Goal: Information Seeking & Learning: Check status

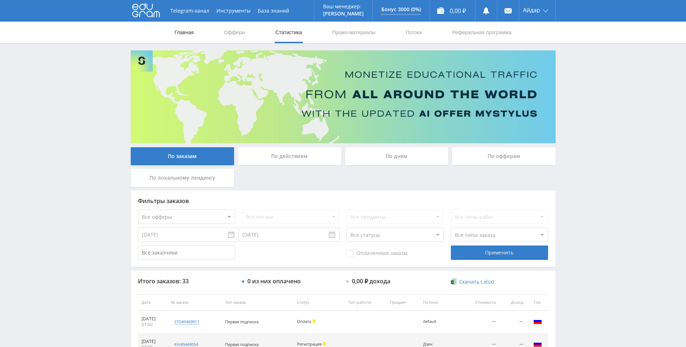
click at [176, 35] on link "Главная" at bounding box center [184, 33] width 21 height 22
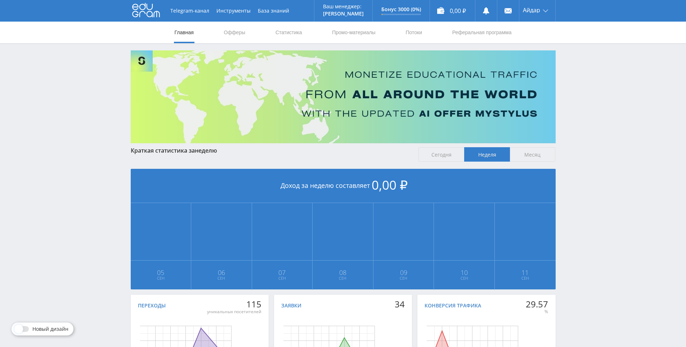
drag, startPoint x: 316, startPoint y: 283, endPoint x: 304, endPoint y: 197, distance: 86.6
click at [228, 39] on link "Офферы" at bounding box center [234, 33] width 23 height 22
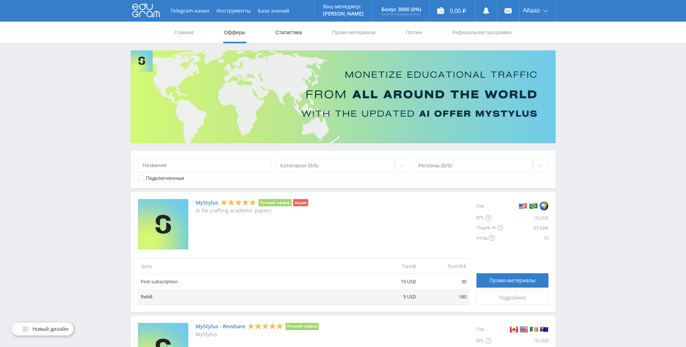
click at [298, 26] on link "Статистика" at bounding box center [289, 33] width 28 height 22
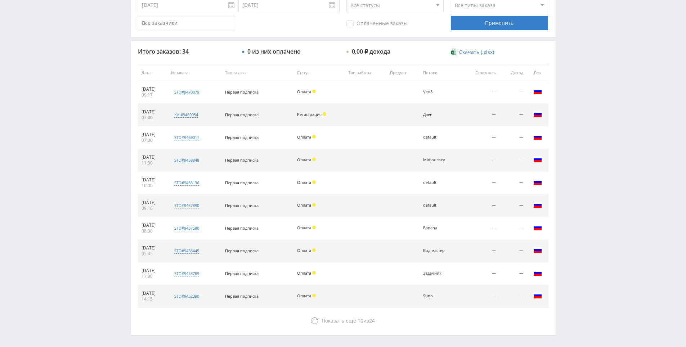
scroll to position [257, 0]
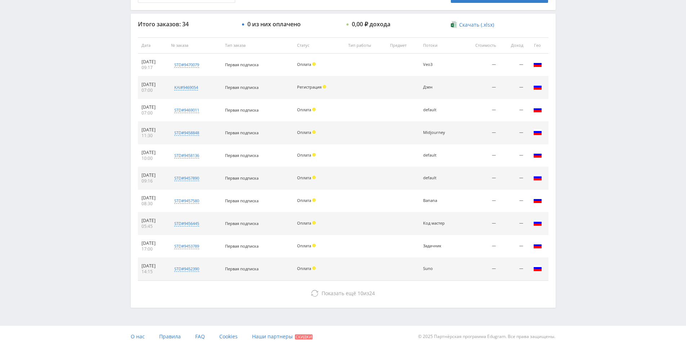
drag, startPoint x: 577, startPoint y: 285, endPoint x: 576, endPoint y: 307, distance: 21.6
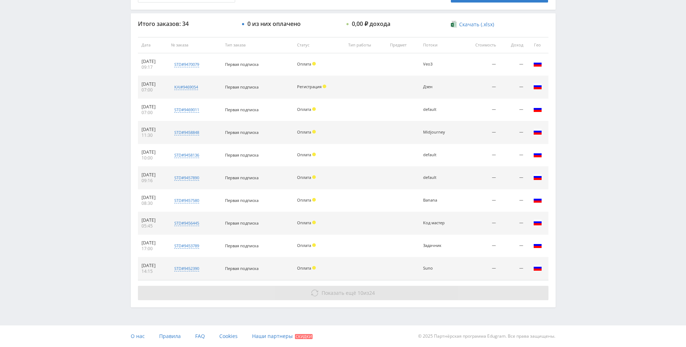
click at [379, 293] on button "Показать ещё 10 из 24" at bounding box center [343, 293] width 411 height 14
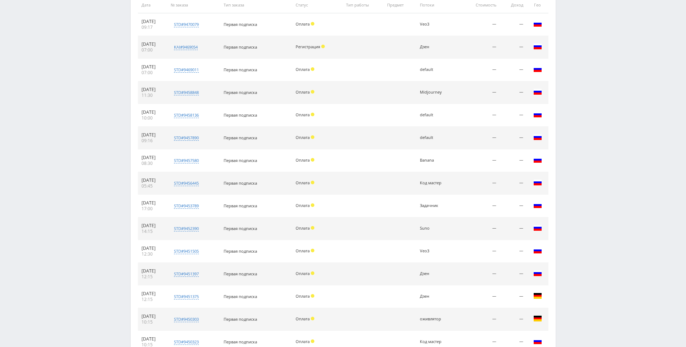
scroll to position [484, 0]
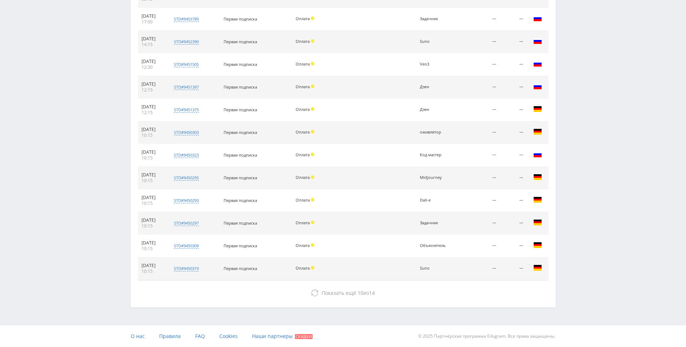
drag, startPoint x: 580, startPoint y: 216, endPoint x: 524, endPoint y: 304, distance: 104.3
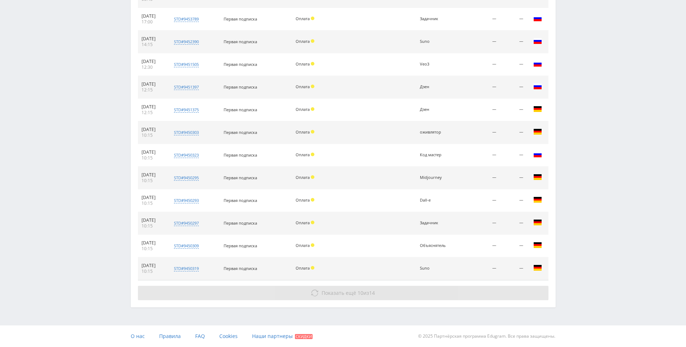
click at [396, 288] on button "Показать ещё 10 из 14" at bounding box center [343, 293] width 411 height 14
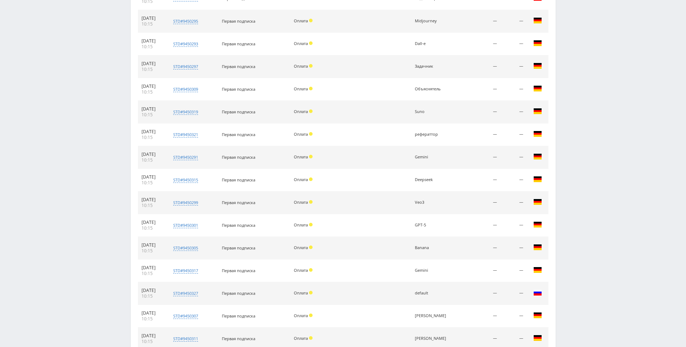
scroll to position [711, 0]
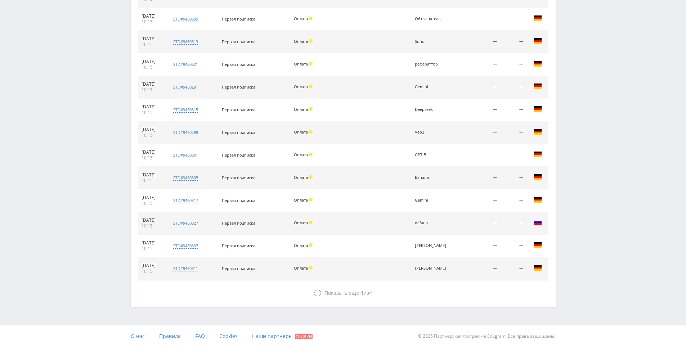
drag, startPoint x: 583, startPoint y: 241, endPoint x: 560, endPoint y: 336, distance: 97.9
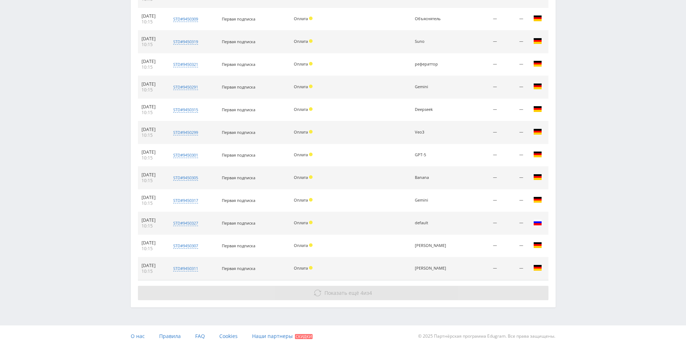
click at [462, 294] on button "Показать ещё 4 из 4" at bounding box center [343, 293] width 411 height 14
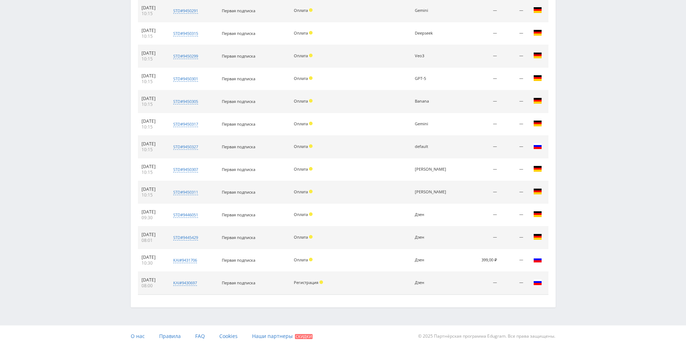
drag, startPoint x: 570, startPoint y: 284, endPoint x: 569, endPoint y: 320, distance: 36.0
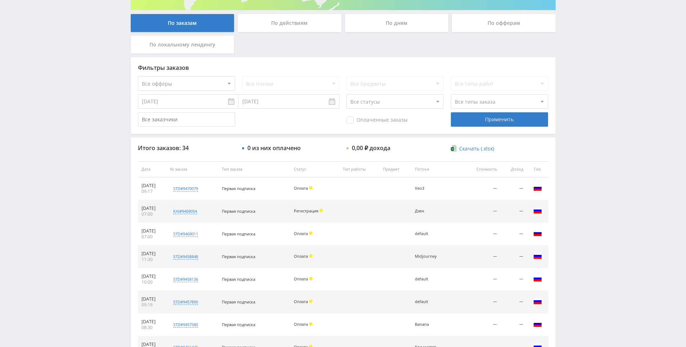
scroll to position [0, 0]
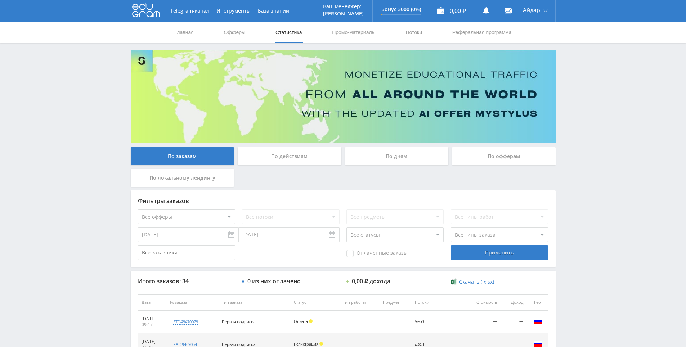
drag, startPoint x: 568, startPoint y: 247, endPoint x: 568, endPoint y: 210, distance: 37.5
click at [588, 183] on div "Telegram-канал Инструменты База знаний Ваш менеджер: [PERSON_NAME] Online @edug…" at bounding box center [343, 302] width 686 height 605
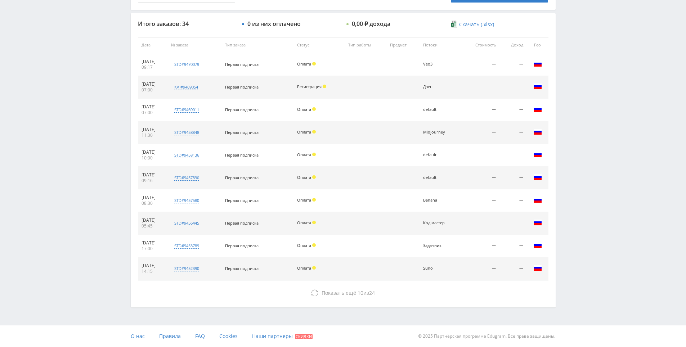
drag, startPoint x: 569, startPoint y: 306, endPoint x: 570, endPoint y: 320, distance: 14.0
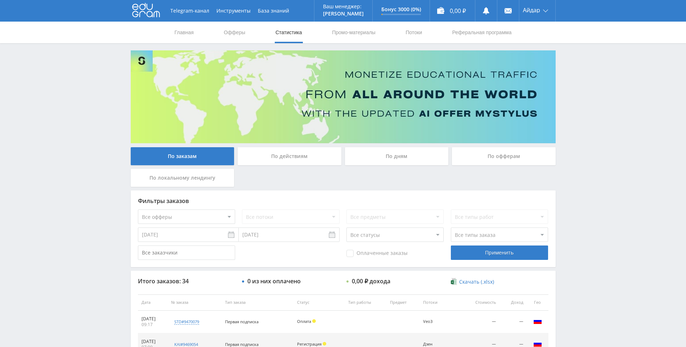
drag, startPoint x: 569, startPoint y: 314, endPoint x: 490, endPoint y: 159, distance: 173.6
click at [37, 0] on html at bounding box center [343, 173] width 686 height 347
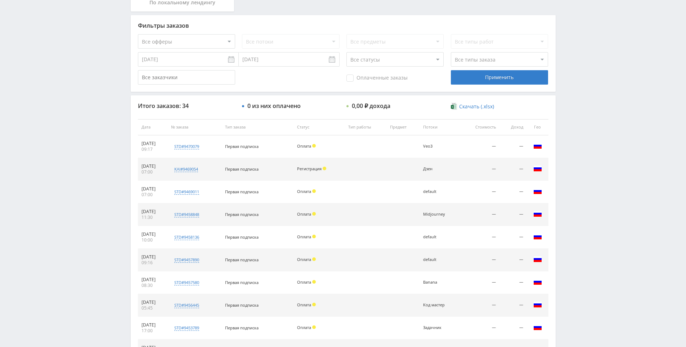
scroll to position [177, 0]
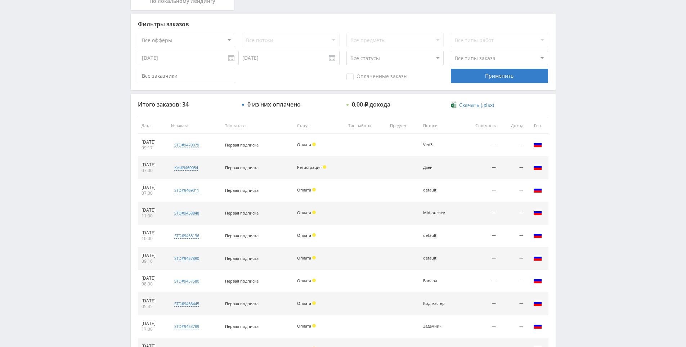
drag, startPoint x: 568, startPoint y: 90, endPoint x: 577, endPoint y: 96, distance: 10.9
click at [568, 89] on div "Telegram-канал Инструменты База знаний Ваш менеджер: [PERSON_NAME] Online @edug…" at bounding box center [343, 125] width 686 height 605
click at [577, 96] on div "Telegram-канал Инструменты База знаний Ваш менеджер: [PERSON_NAME] Online @edug…" at bounding box center [343, 125] width 686 height 605
click at [574, 66] on div "Telegram-канал Инструменты База знаний Ваш менеджер: [PERSON_NAME] Online @edug…" at bounding box center [343, 125] width 686 height 605
click at [578, 66] on div "Telegram-канал Инструменты База знаний Ваш менеджер: [PERSON_NAME] Online @edug…" at bounding box center [343, 125] width 686 height 605
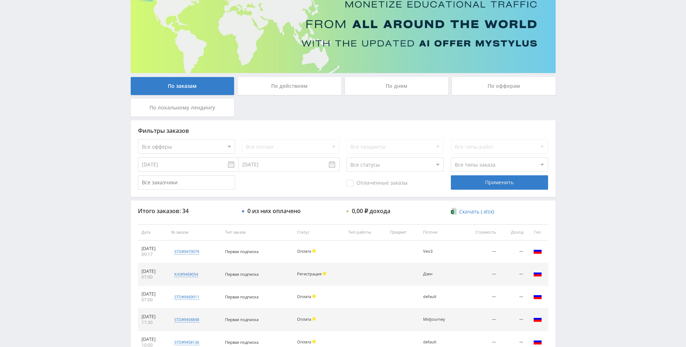
drag, startPoint x: 593, startPoint y: 159, endPoint x: 594, endPoint y: 140, distance: 19.1
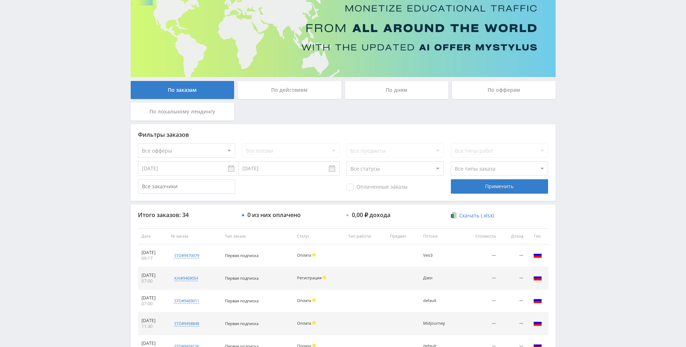
drag, startPoint x: 594, startPoint y: 133, endPoint x: 594, endPoint y: 123, distance: 10.4
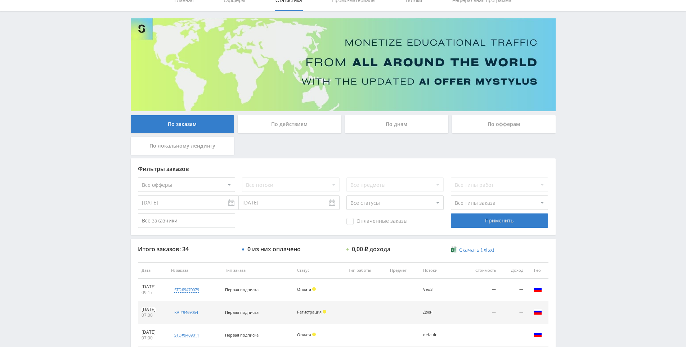
click at [594, 104] on div "Telegram-канал Инструменты База знаний Ваш менеджер: [PERSON_NAME] Online @edug…" at bounding box center [343, 270] width 686 height 605
click at [594, 111] on div "Telegram-канал Инструменты База знаний Ваш менеджер: [PERSON_NAME] Online @edug…" at bounding box center [343, 270] width 686 height 605
click at [595, 90] on div "Telegram-канал Инструменты База знаний Ваш менеджер: [PERSON_NAME] Online @edug…" at bounding box center [343, 270] width 686 height 605
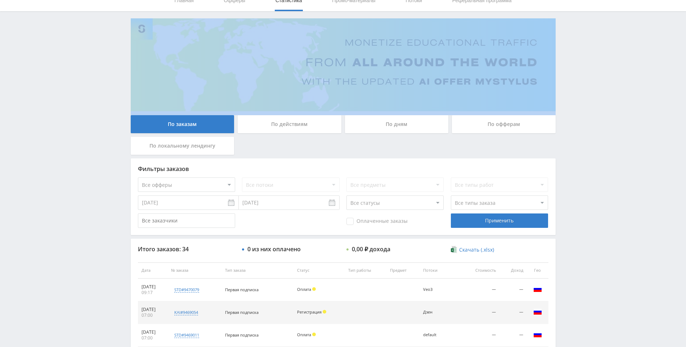
drag, startPoint x: 595, startPoint y: 90, endPoint x: 596, endPoint y: 95, distance: 5.1
click at [595, 90] on div "Telegram-канал Инструменты База знаний Ваш менеджер: Alex Alex Online @edugram_…" at bounding box center [343, 270] width 686 height 605
click at [596, 99] on div "Telegram-канал Инструменты База знаний Ваш менеджер: Alex Alex Online @edugram_…" at bounding box center [343, 270] width 686 height 605
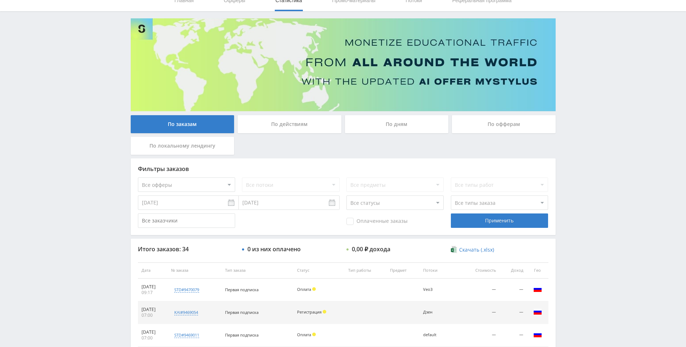
click at [590, 72] on div "Telegram-канал Инструменты База знаний Ваш менеджер: Alex Alex Online @edugram_…" at bounding box center [343, 270] width 686 height 605
click at [587, 68] on div "Telegram-канал Инструменты База знаний Ваш менеджер: Alex Alex Online @edugram_…" at bounding box center [343, 270] width 686 height 605
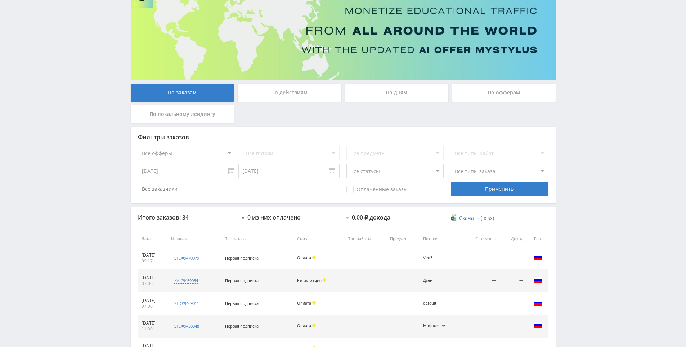
scroll to position [104, 0]
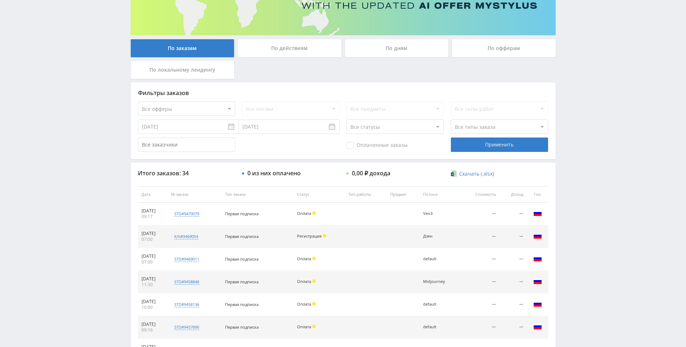
scroll to position [108, 0]
